Goal: Information Seeking & Learning: Learn about a topic

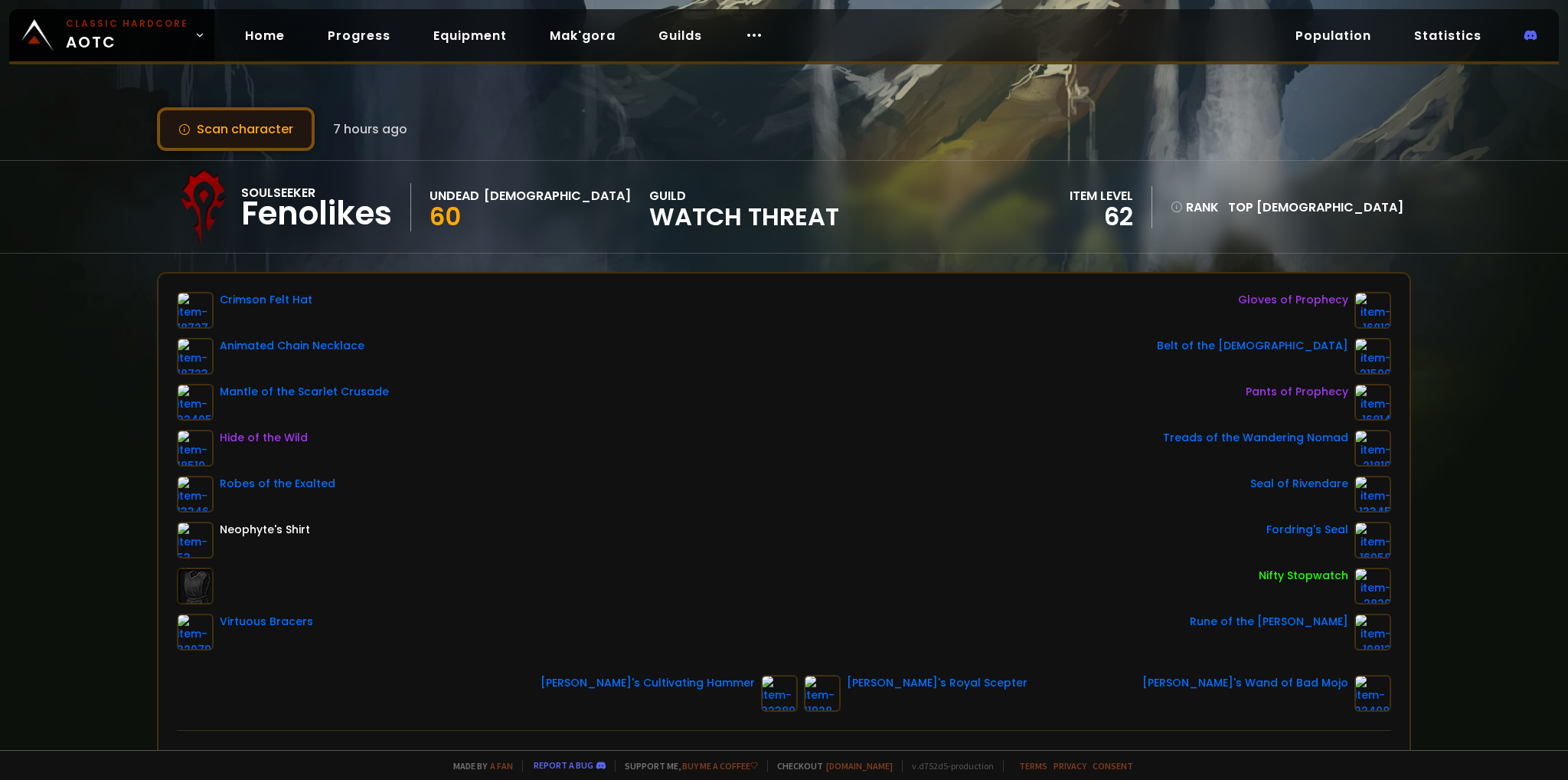
click at [246, 130] on button "Scan character" at bounding box center [236, 129] width 158 height 44
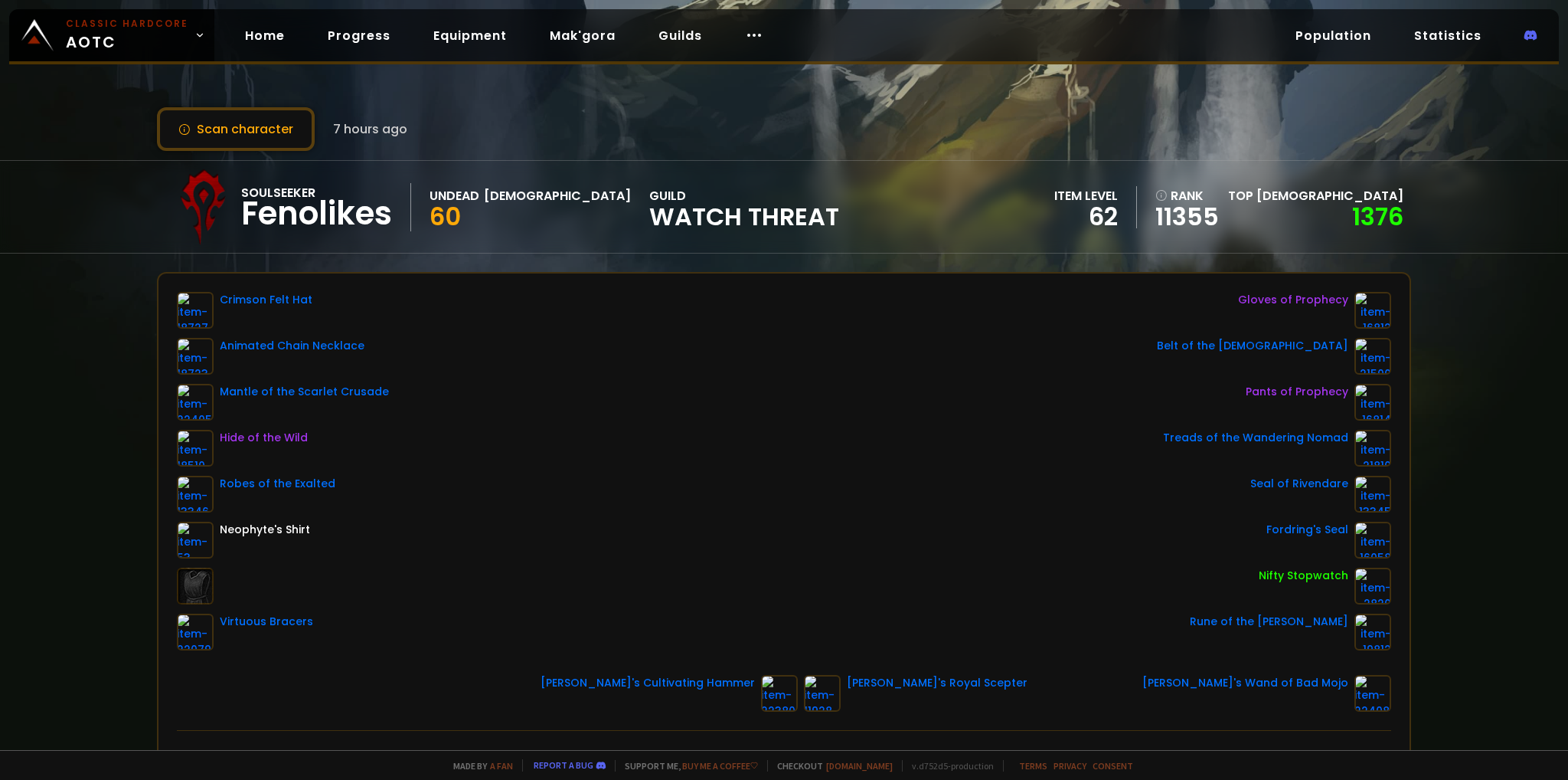
click at [359, 209] on div "Fenolikes" at bounding box center [317, 214] width 151 height 23
click at [357, 210] on div "Fenolikes" at bounding box center [317, 214] width 151 height 23
click at [375, 213] on div "Fenolikes" at bounding box center [317, 214] width 151 height 23
click at [741, 50] on div at bounding box center [754, 35] width 43 height 32
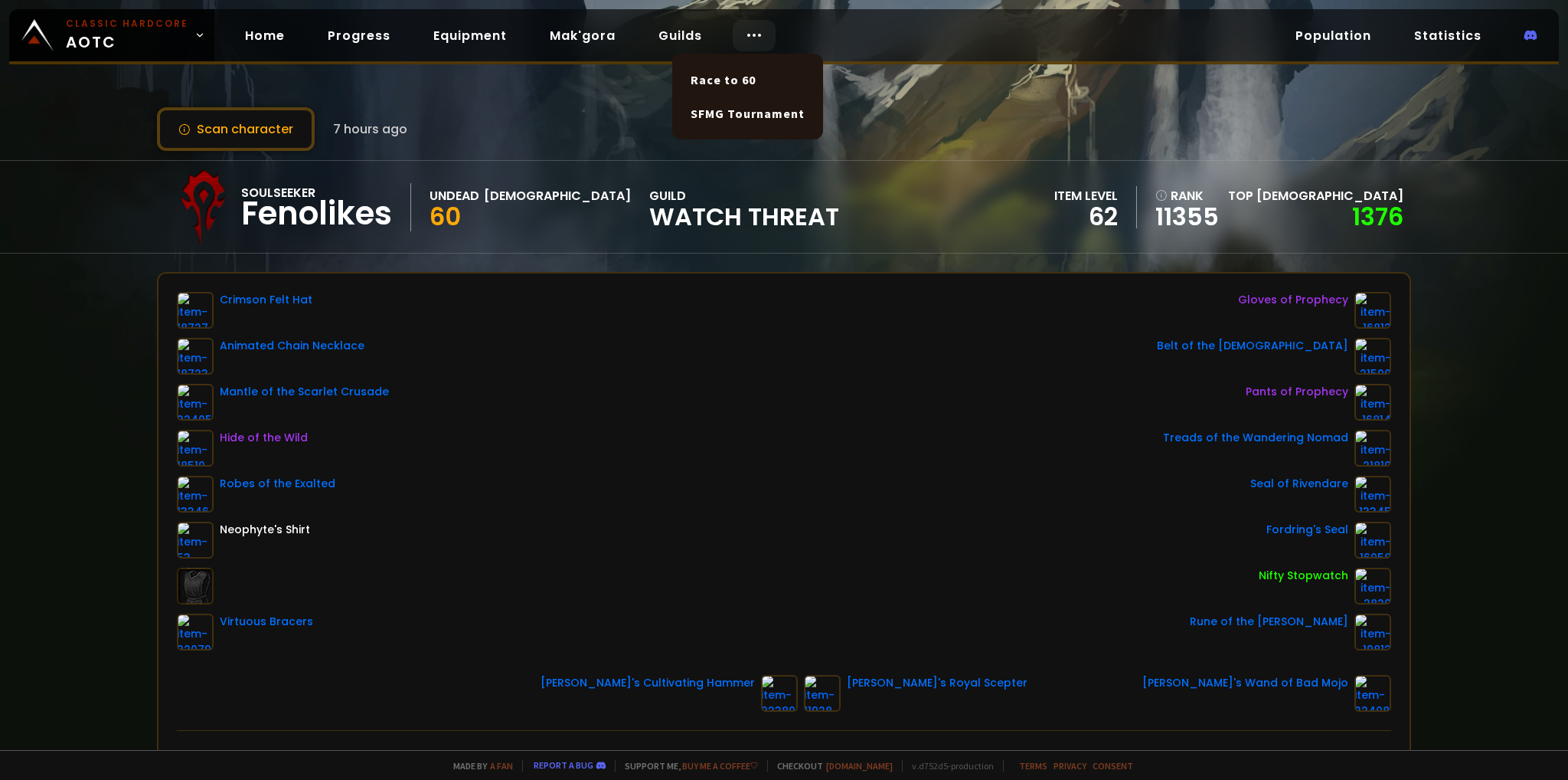
click at [741, 46] on div at bounding box center [754, 35] width 43 height 32
click at [473, 40] on link "Equipment" at bounding box center [470, 35] width 98 height 32
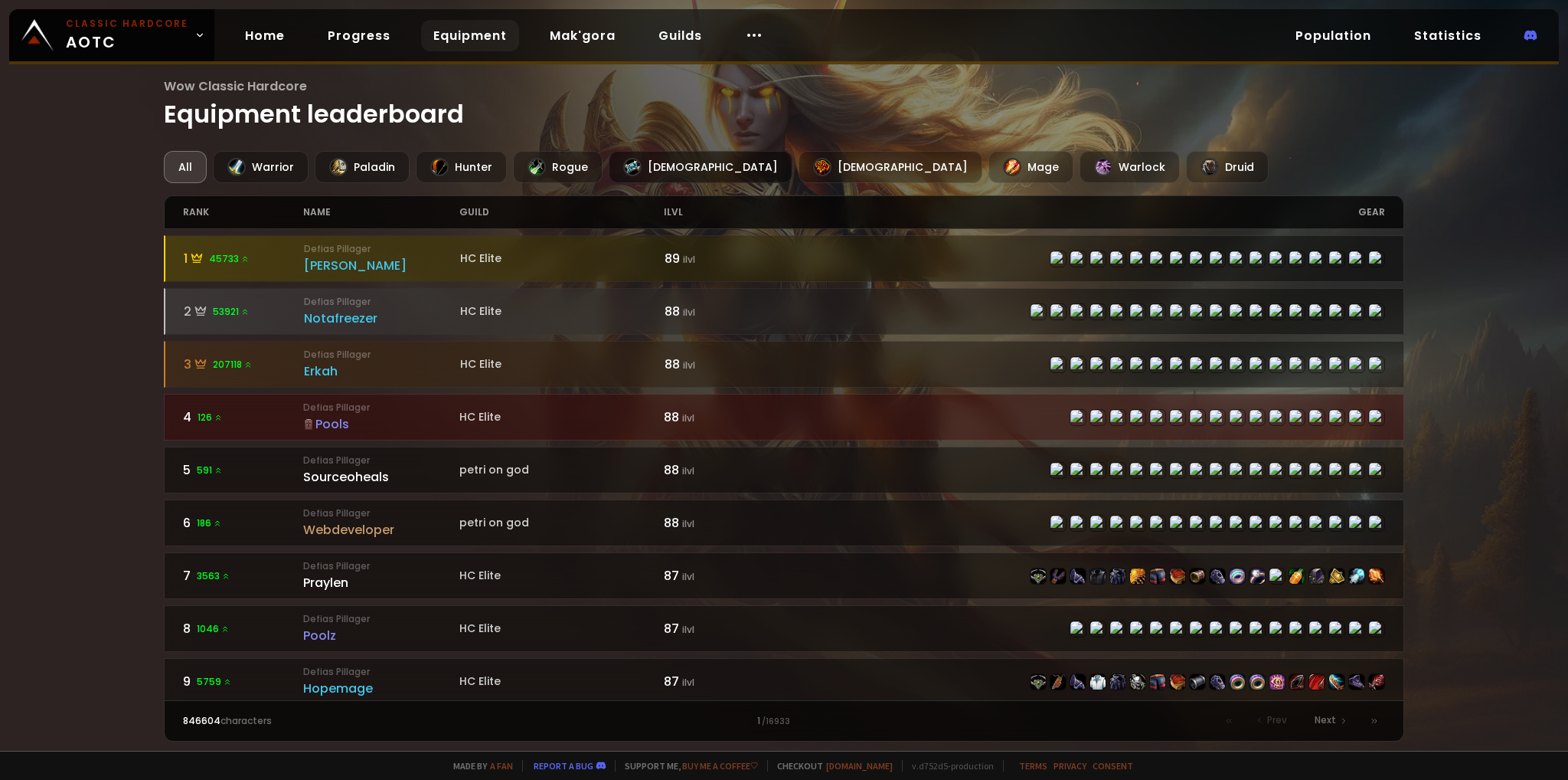
click at [624, 159] on div at bounding box center [632, 166] width 18 height 18
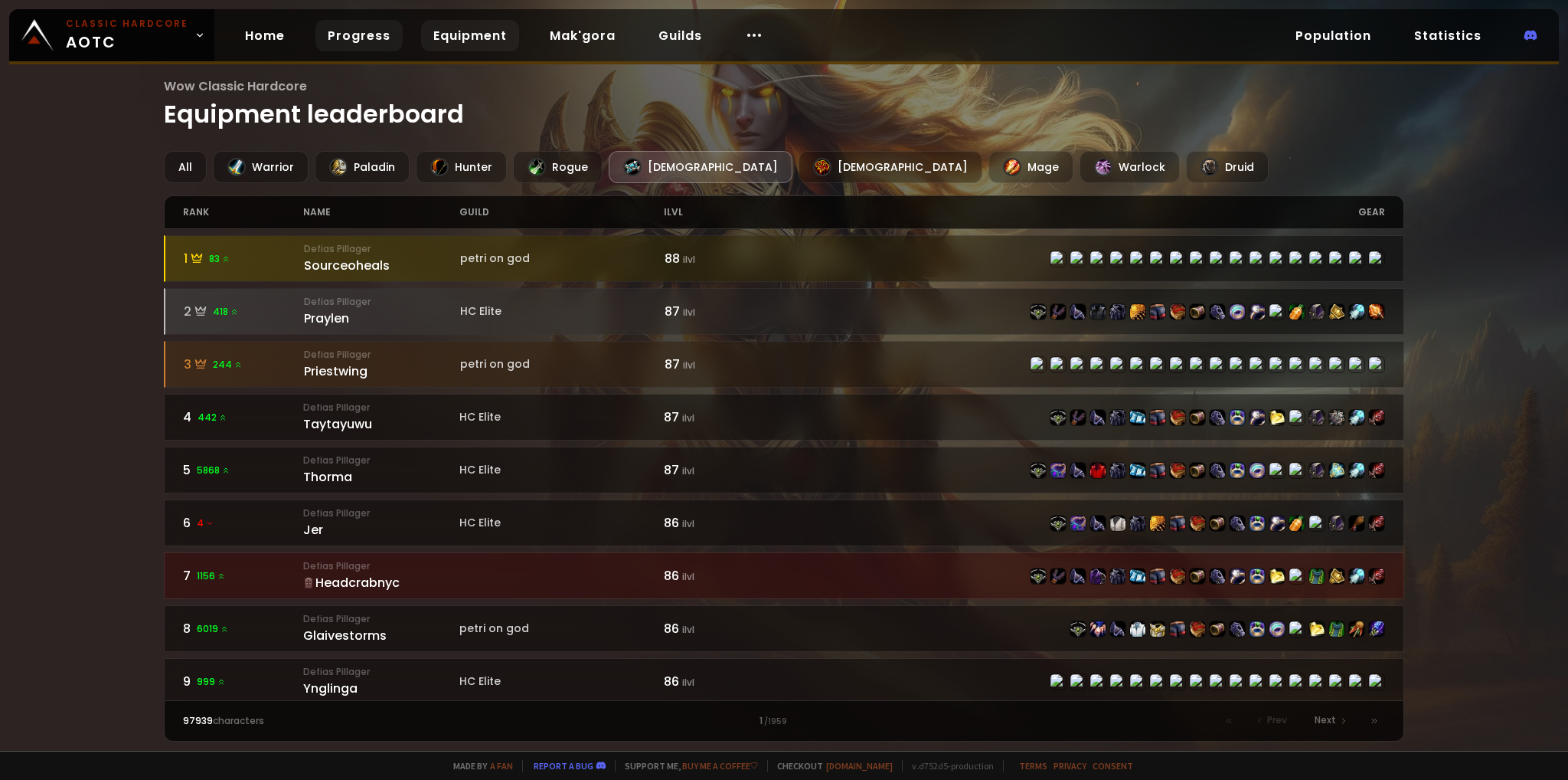
click at [337, 34] on link "Progress" at bounding box center [359, 35] width 87 height 32
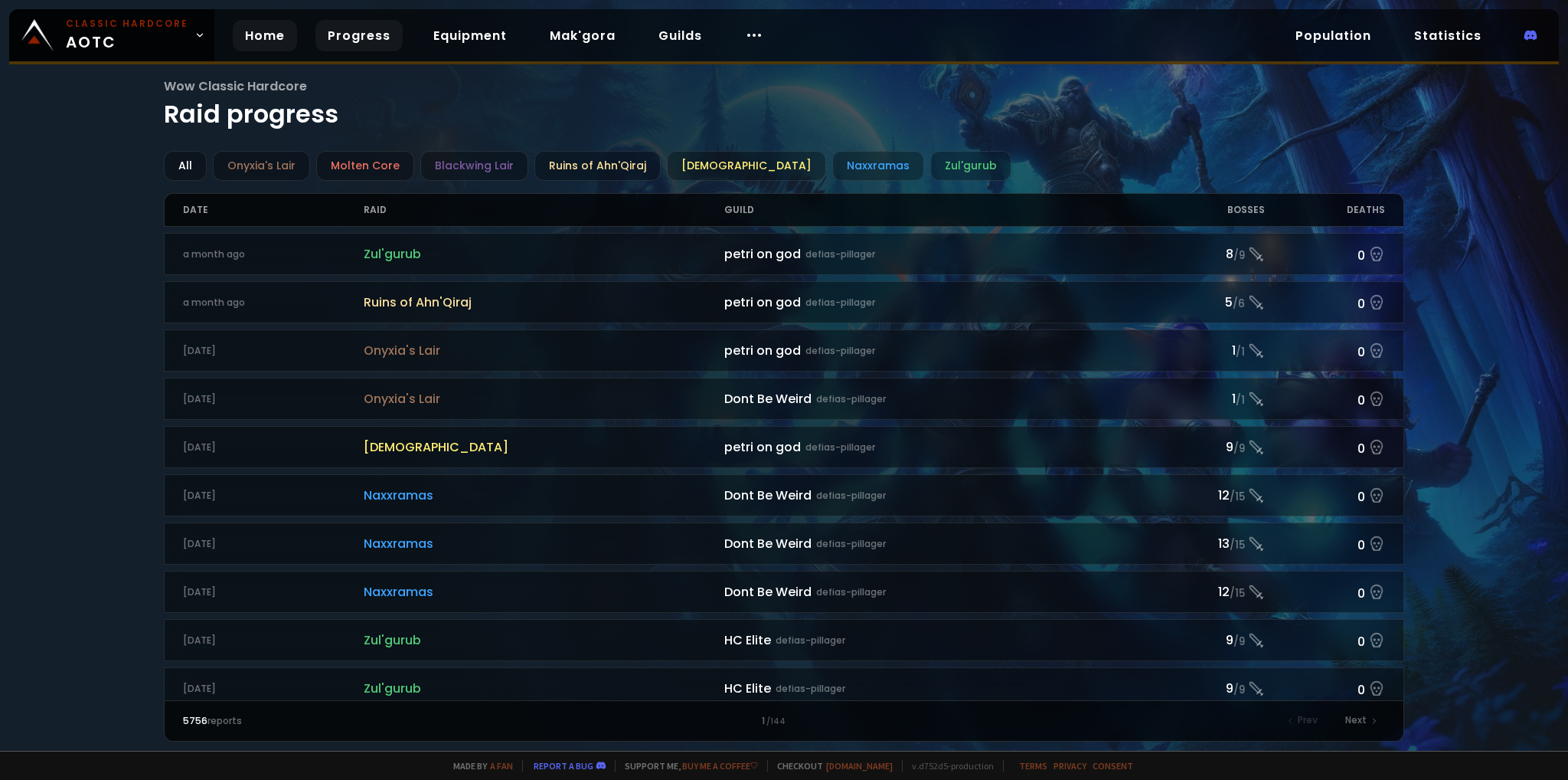
click at [267, 33] on link "Home" at bounding box center [264, 35] width 64 height 32
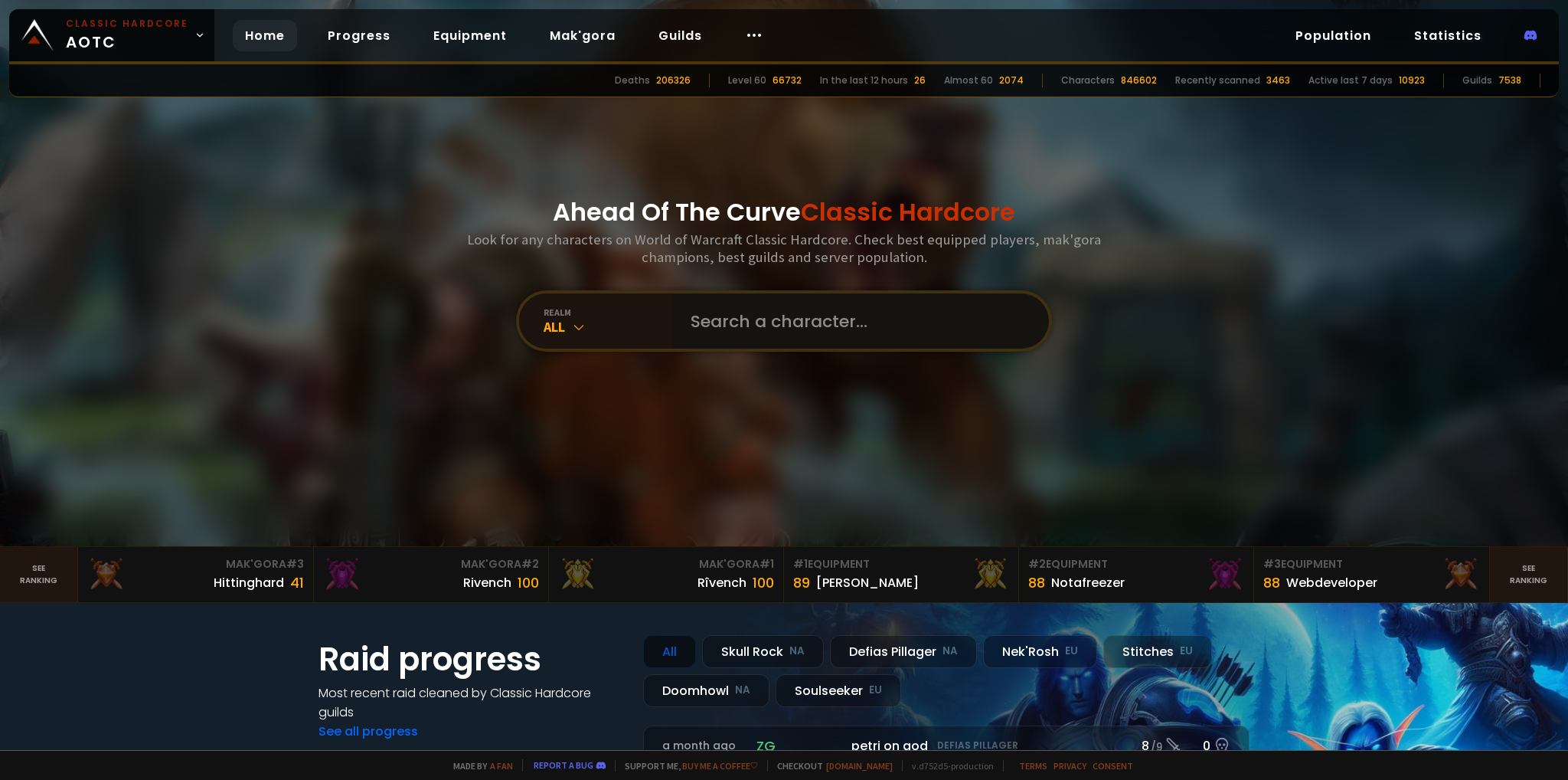
click at [741, 303] on input "text" at bounding box center [855, 321] width 349 height 55
type input "lastshadow"
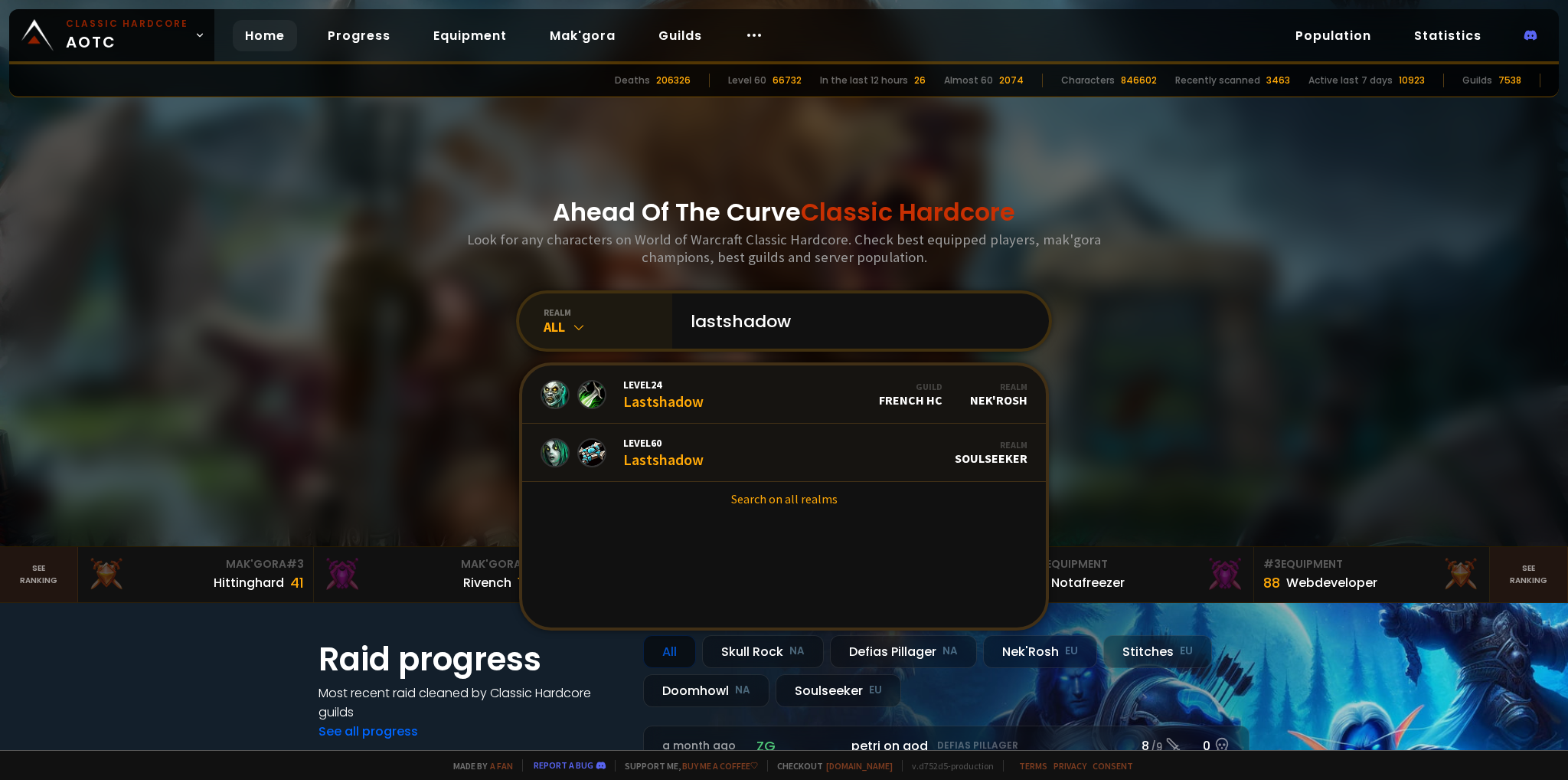
click at [581, 328] on icon at bounding box center [579, 327] width 15 height 15
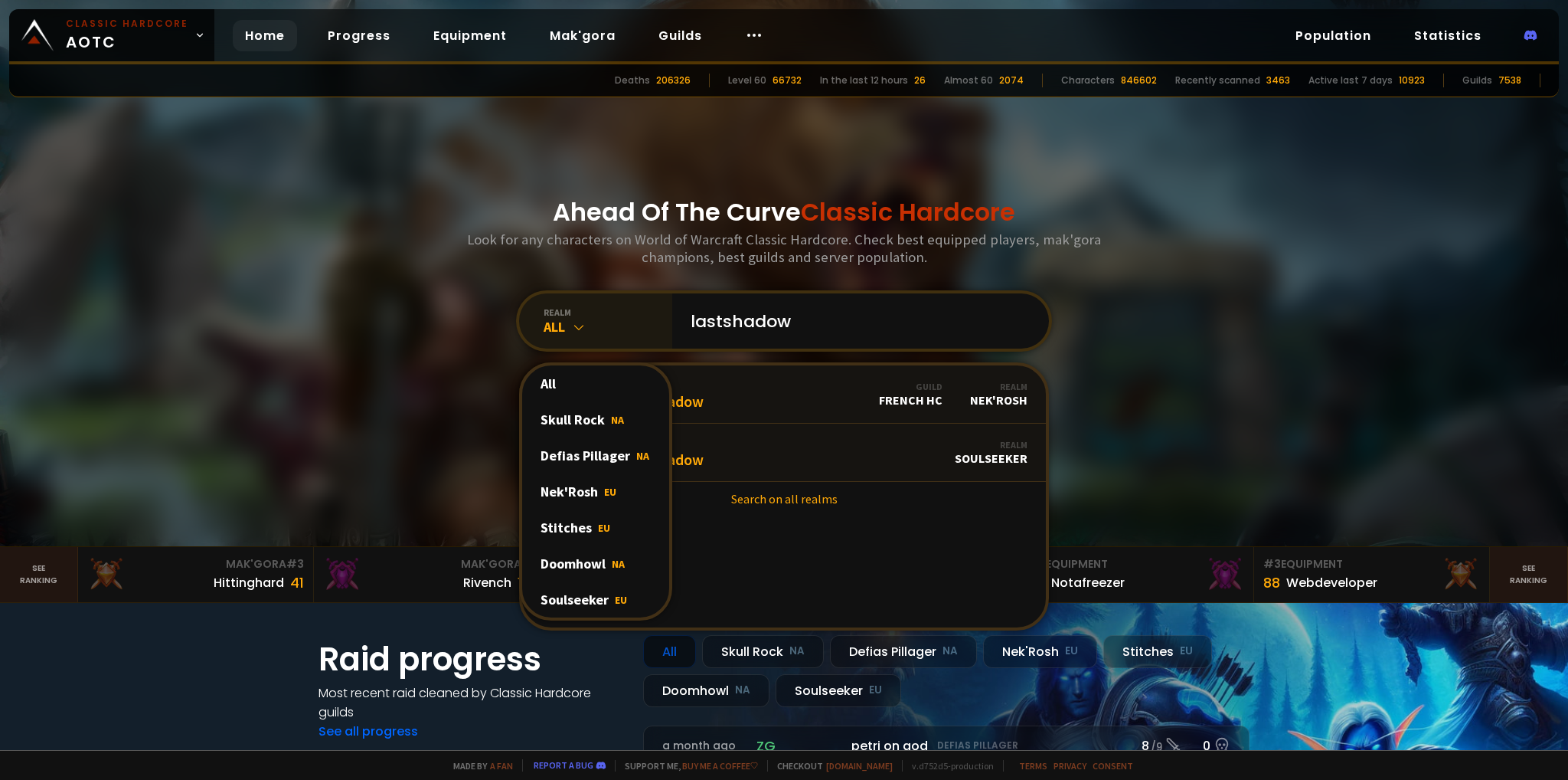
click at [579, 329] on icon at bounding box center [579, 327] width 15 height 15
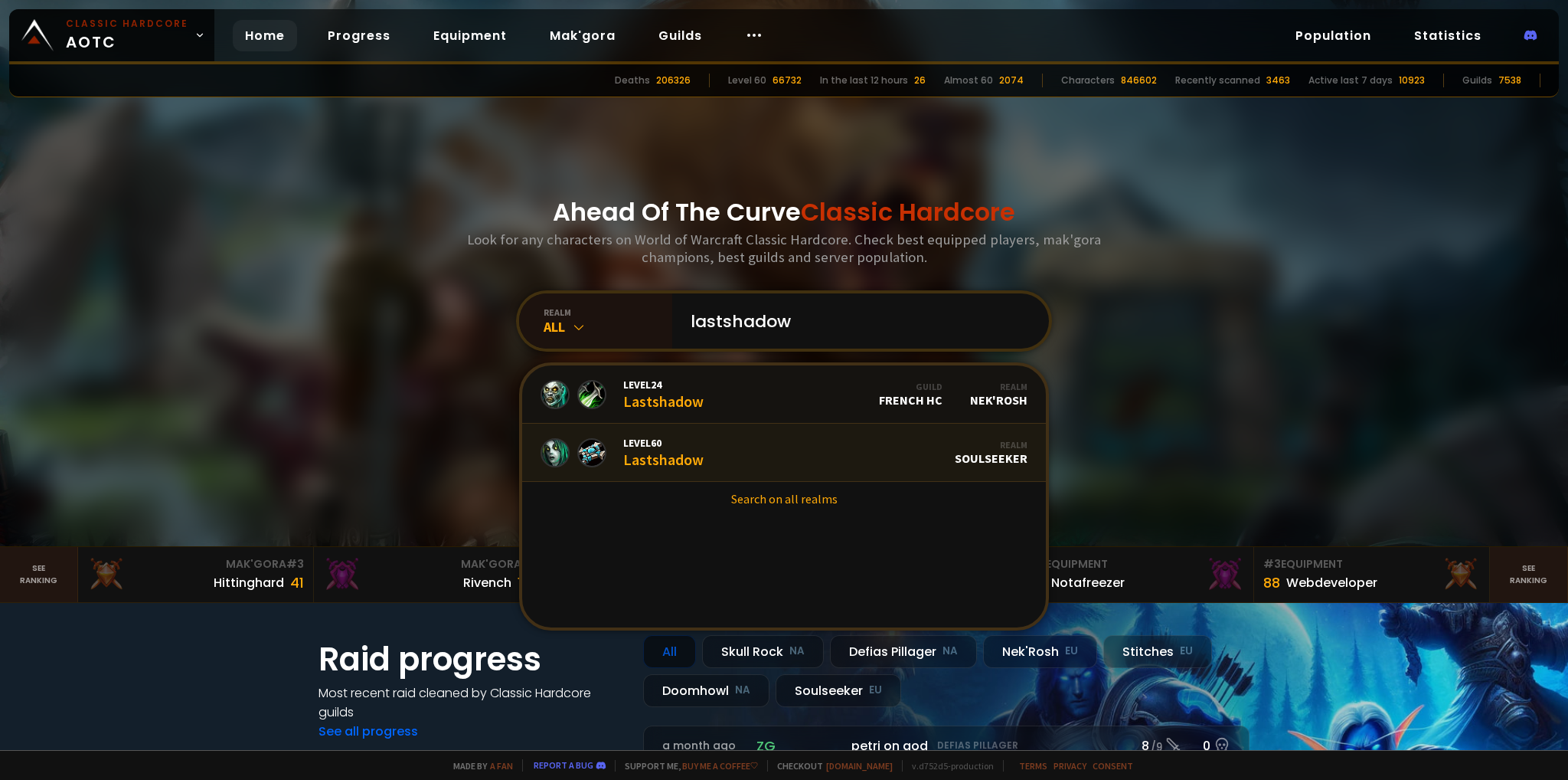
click at [702, 451] on link "Level 60 Lastshadow Realm Soulseeker" at bounding box center [784, 453] width 523 height 58
